Goal: Check status

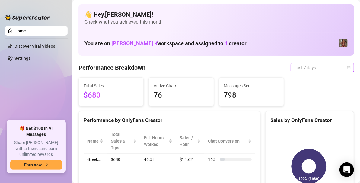
click at [344, 70] on span "Last 7 days" at bounding box center [322, 67] width 56 height 9
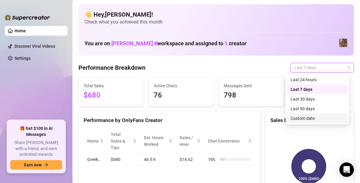
click at [307, 116] on div "Custom date" at bounding box center [318, 118] width 54 height 7
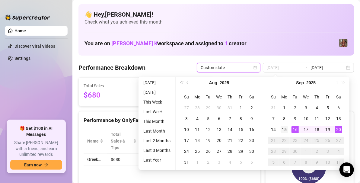
type input "[DATE]"
click at [285, 128] on div "15" at bounding box center [284, 129] width 7 height 7
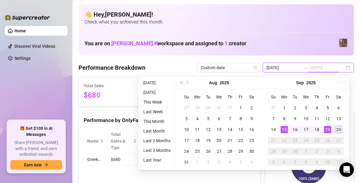
type input "[DATE]"
click at [337, 131] on div "20" at bounding box center [338, 129] width 7 height 7
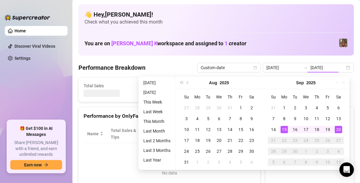
type input "2025-09-15"
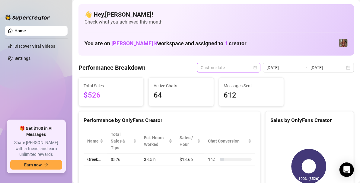
click at [230, 63] on span "Custom date" at bounding box center [229, 67] width 56 height 9
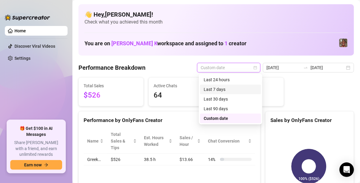
click at [222, 89] on div "Last 7 days" at bounding box center [231, 89] width 54 height 7
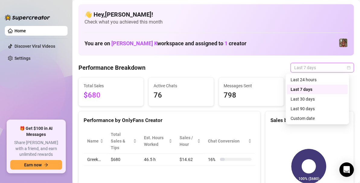
click at [304, 66] on span "Last 7 days" at bounding box center [322, 67] width 56 height 9
click at [304, 121] on div "Custom date" at bounding box center [318, 118] width 54 height 7
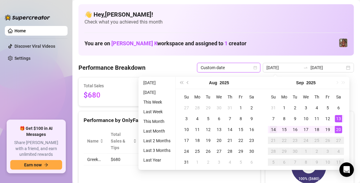
type input "2025-09-14"
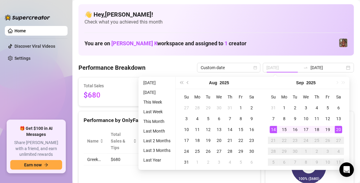
click at [275, 132] on div "14" at bounding box center [273, 129] width 7 height 7
type input "2025-09-20"
click at [336, 126] on div "20" at bounding box center [338, 129] width 7 height 7
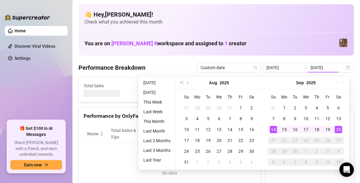
type input "2025-09-14"
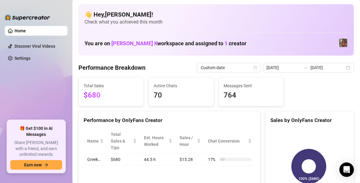
click at [346, 68] on div "2025-09-14 2025-09-20" at bounding box center [308, 68] width 91 height 10
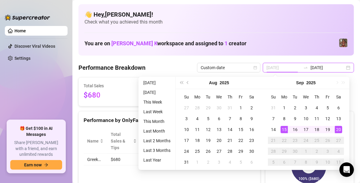
type input "2025-09-15"
click at [282, 129] on div "15" at bounding box center [284, 129] width 7 height 7
type input "2025-09-20"
click at [340, 129] on div "20" at bounding box center [338, 129] width 7 height 7
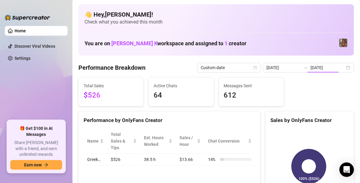
type input "2025-09-15"
